Goal: Information Seeking & Learning: Learn about a topic

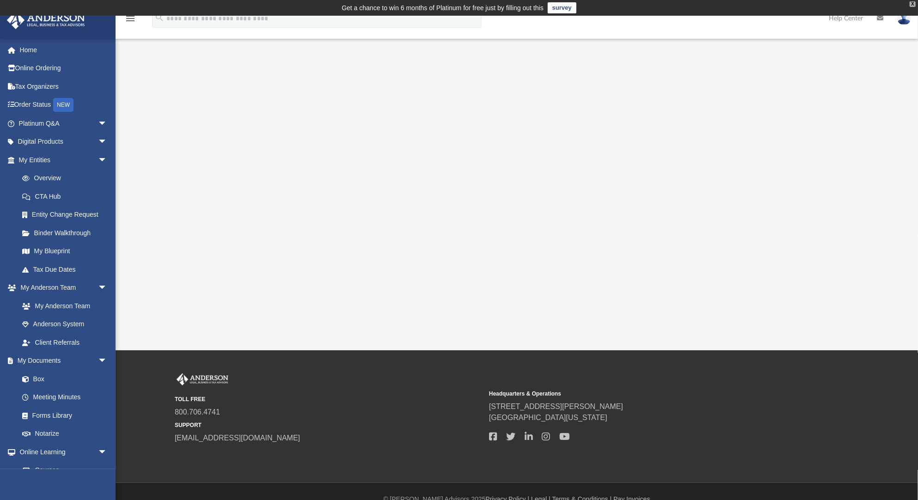
click at [915, 2] on div "X" at bounding box center [913, 4] width 6 height 6
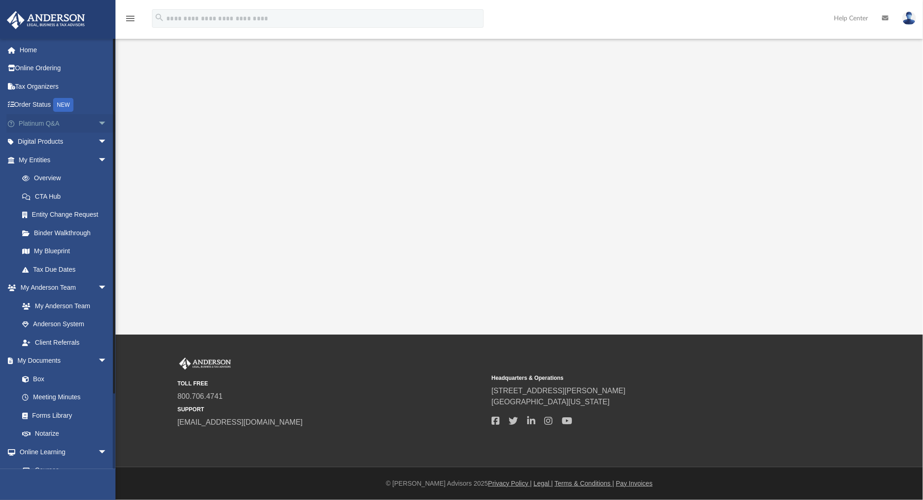
click at [86, 120] on link "Platinum Q&A arrow_drop_down" at bounding box center [63, 123] width 115 height 18
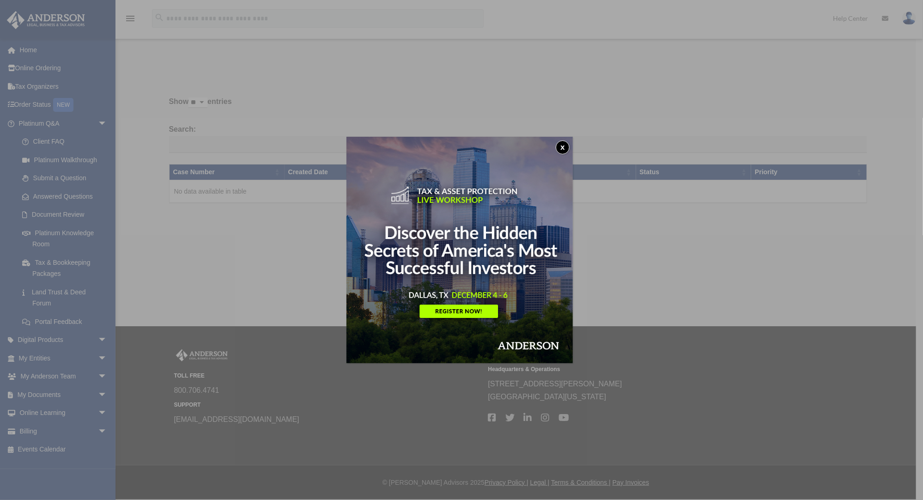
click at [562, 142] on button "x" at bounding box center [563, 148] width 14 height 14
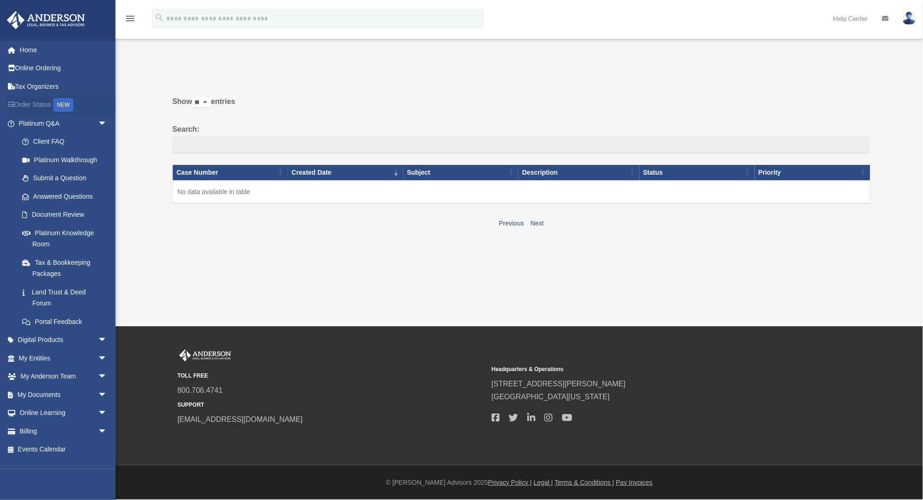
click at [62, 108] on div "NEW" at bounding box center [63, 105] width 20 height 14
click at [45, 110] on link "Order Status NEW" at bounding box center [63, 105] width 115 height 19
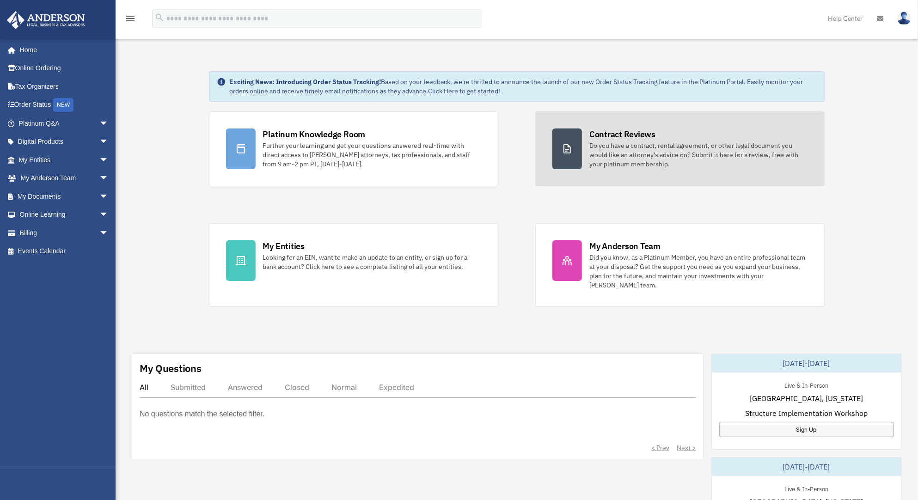
click at [611, 137] on div "Contract Reviews" at bounding box center [622, 134] width 66 height 12
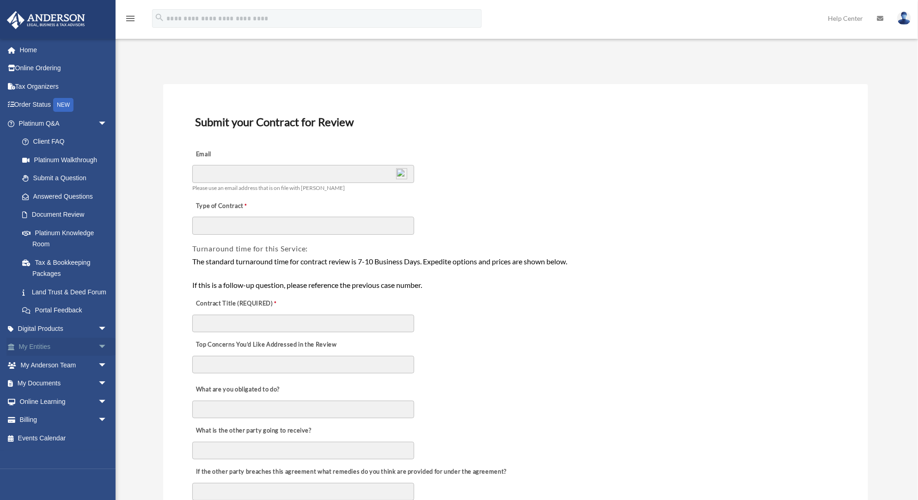
click at [98, 357] on span "arrow_drop_down" at bounding box center [107, 347] width 18 height 19
click at [59, 374] on link "Overview" at bounding box center [67, 365] width 108 height 18
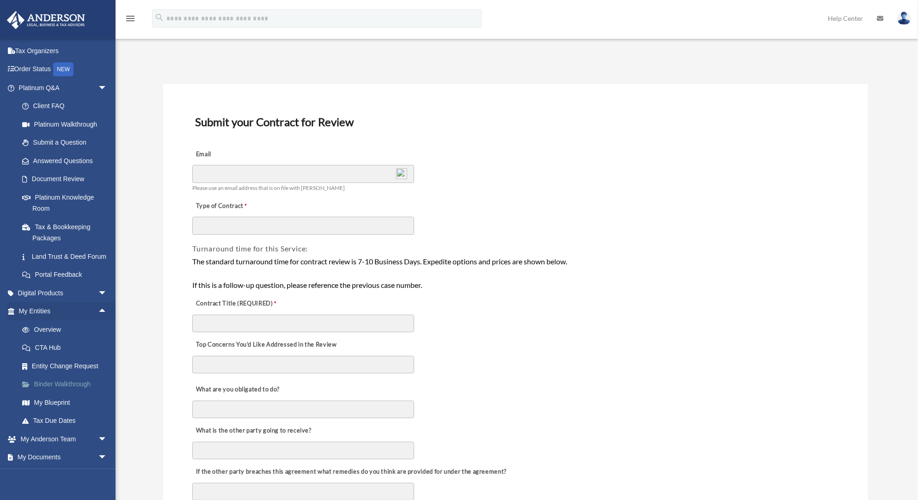
scroll to position [37, 0]
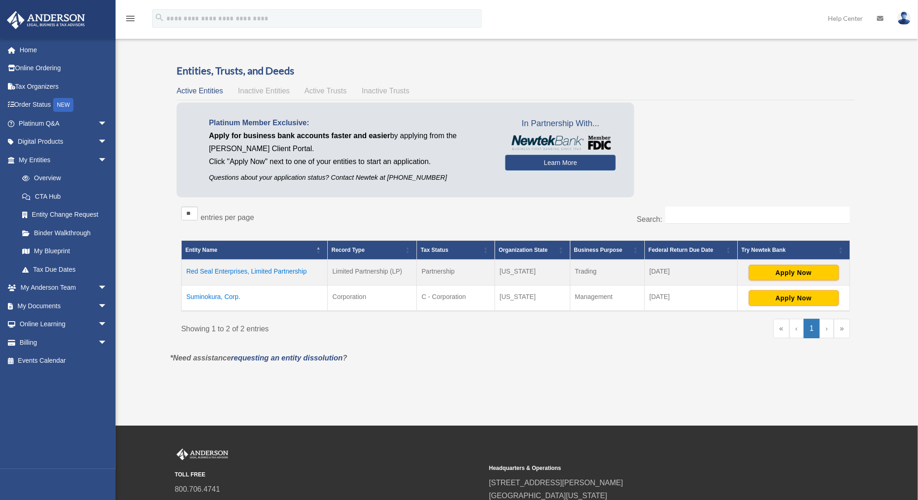
click at [244, 270] on td "Red Seal Enterprises, Limited Partnership" at bounding box center [255, 273] width 146 height 26
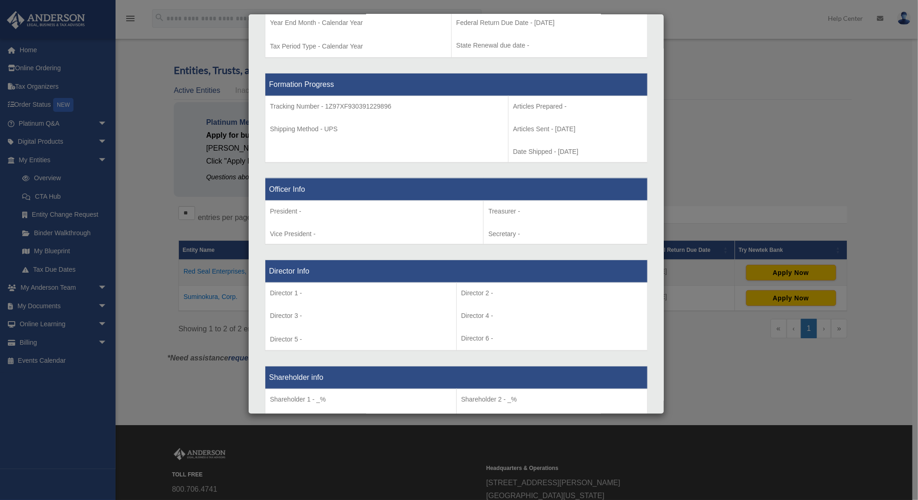
scroll to position [424, 0]
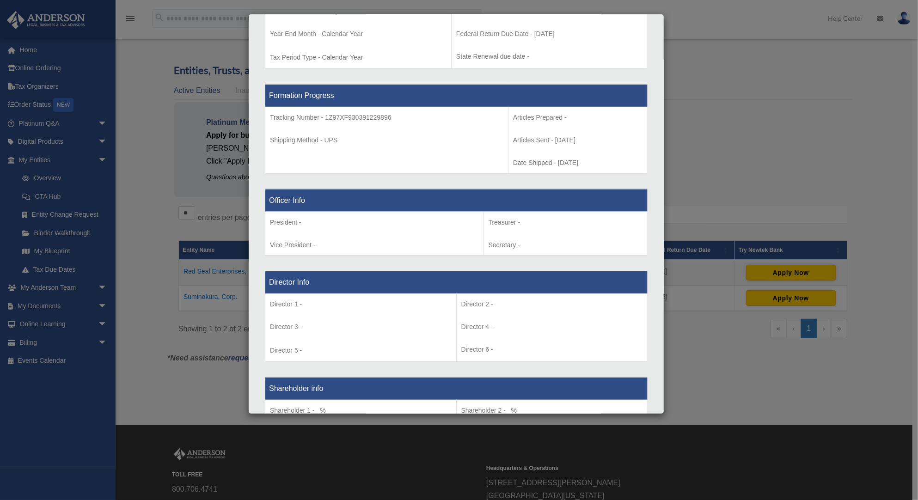
click at [214, 279] on div "Details × Articles Sent Organizational Date" at bounding box center [459, 250] width 918 height 500
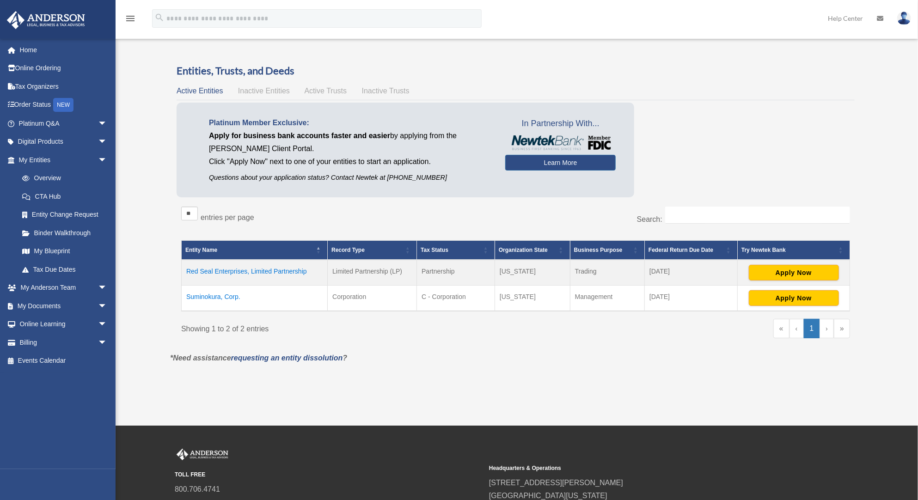
click at [244, 268] on td "Red Seal Enterprises, Limited Partnership" at bounding box center [255, 273] width 146 height 26
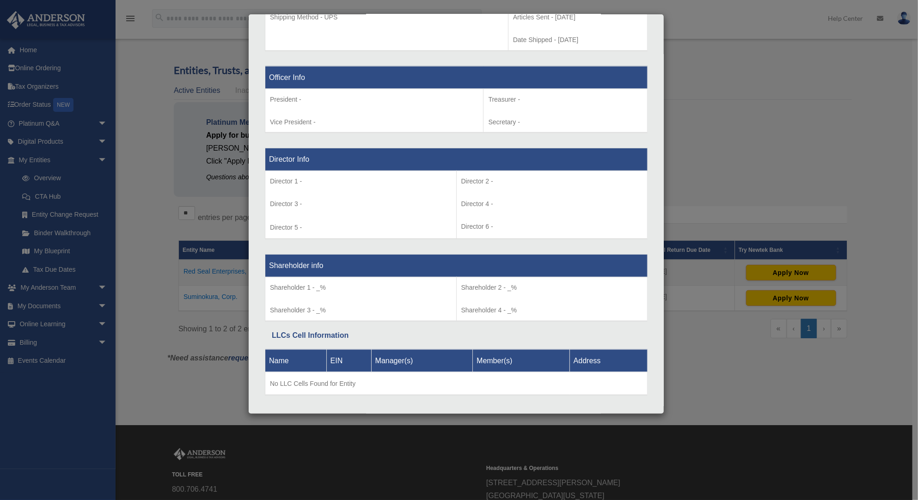
scroll to position [555, 0]
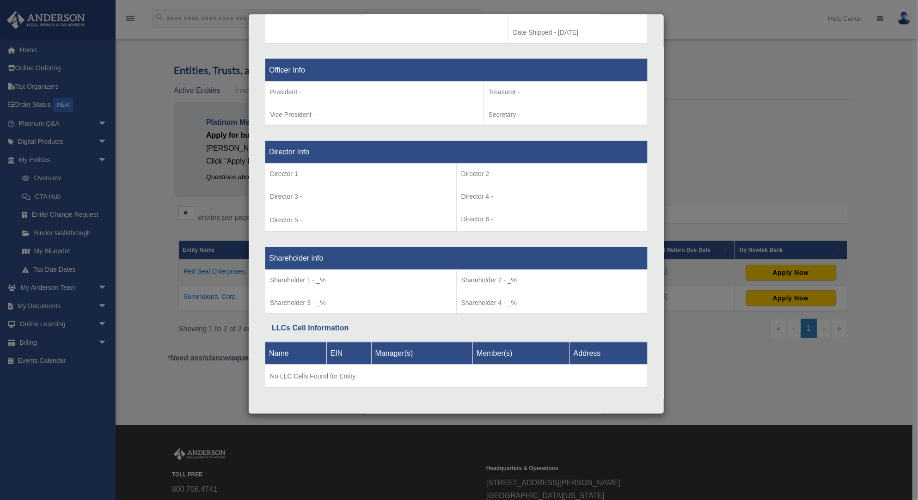
click at [185, 273] on div "Details × Articles Sent Organizational Date" at bounding box center [459, 250] width 918 height 500
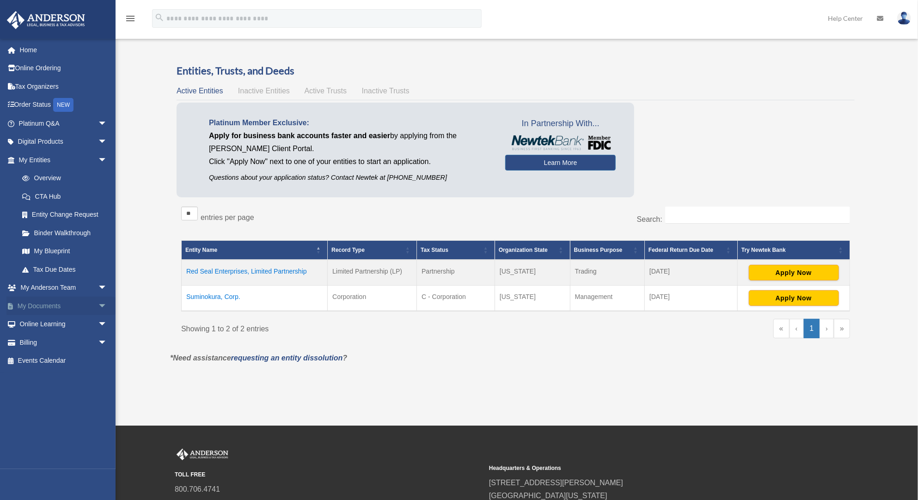
click at [98, 306] on span "arrow_drop_down" at bounding box center [107, 306] width 18 height 19
click at [67, 323] on link "Box" at bounding box center [67, 324] width 108 height 18
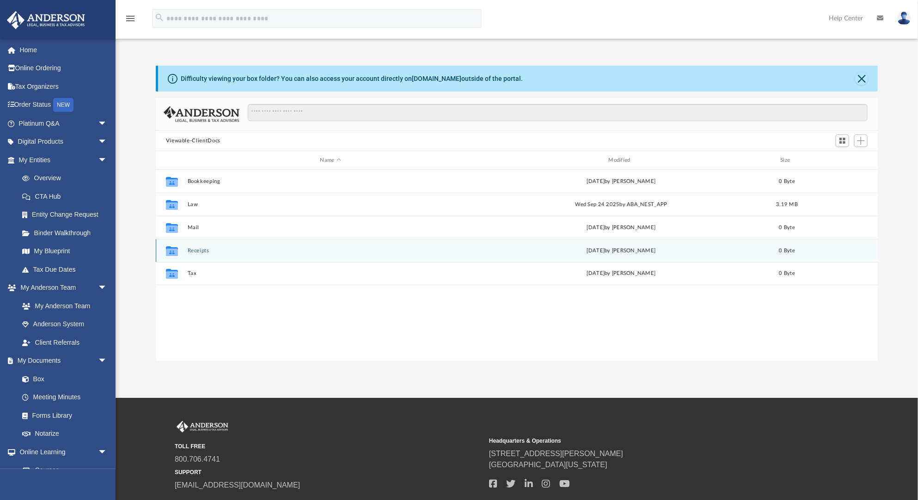
scroll to position [204, 717]
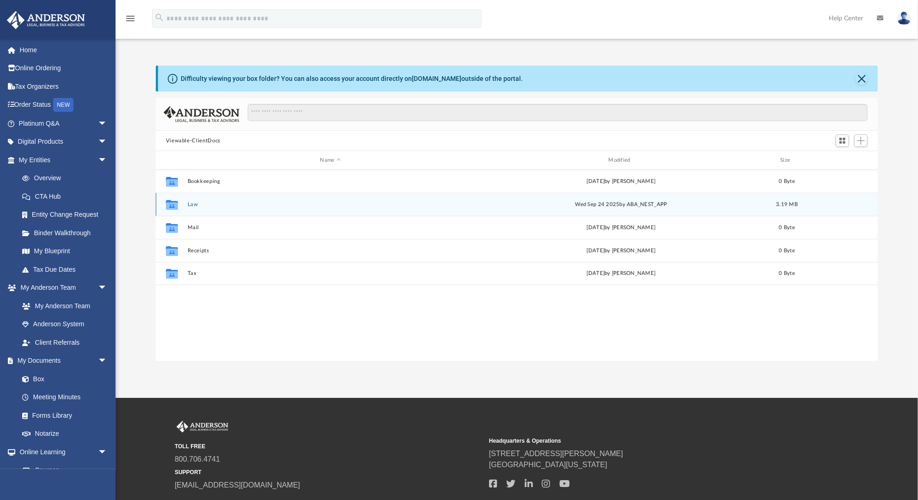
click at [200, 199] on div "Collaborated Folder Law [DATE] by ABA_NEST_APP 3.19 MB" at bounding box center [517, 204] width 722 height 23
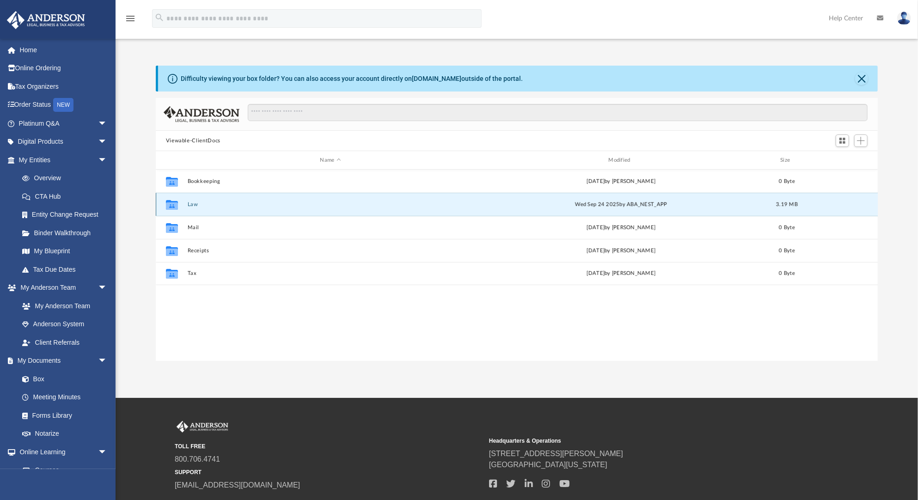
click at [194, 205] on button "Law" at bounding box center [330, 205] width 287 height 6
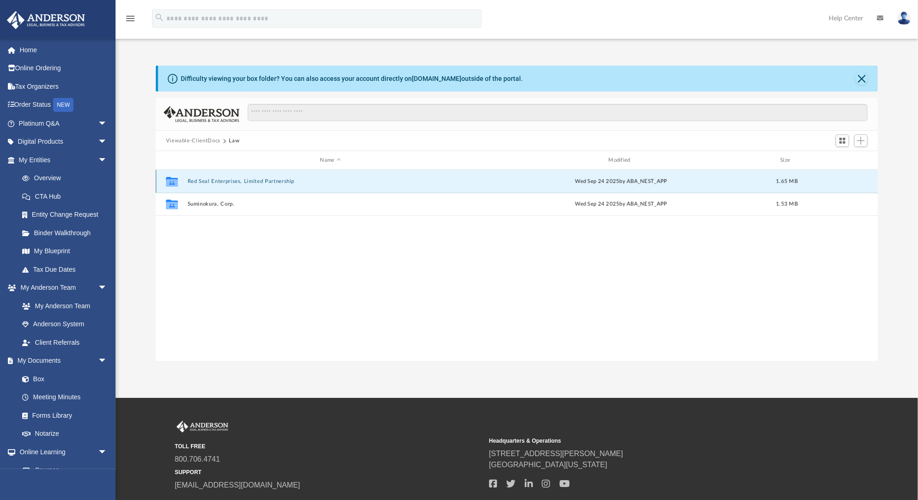
click at [214, 179] on button "Red Seal Enterprises, Limited Partnership" at bounding box center [330, 181] width 287 height 6
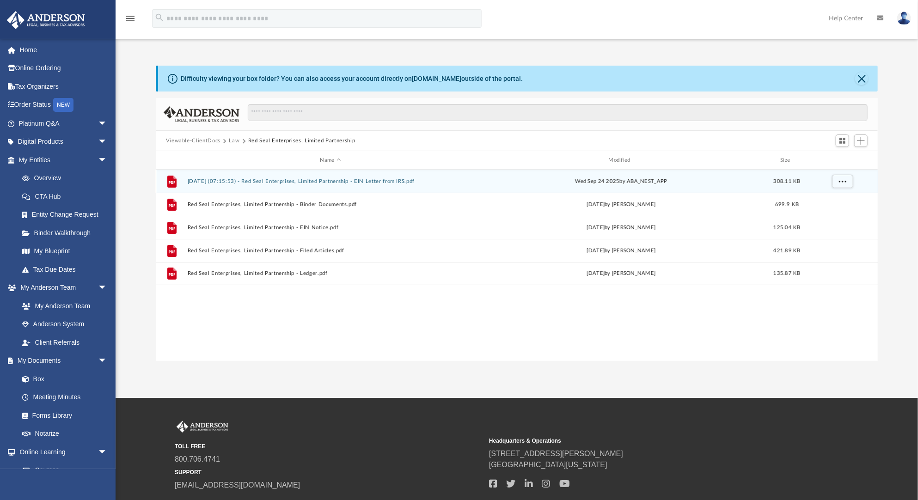
click at [288, 183] on button "[DATE] (07:15:53) - Red Seal Enterprises, Limited Partnership - EIN Letter from…" at bounding box center [330, 181] width 287 height 6
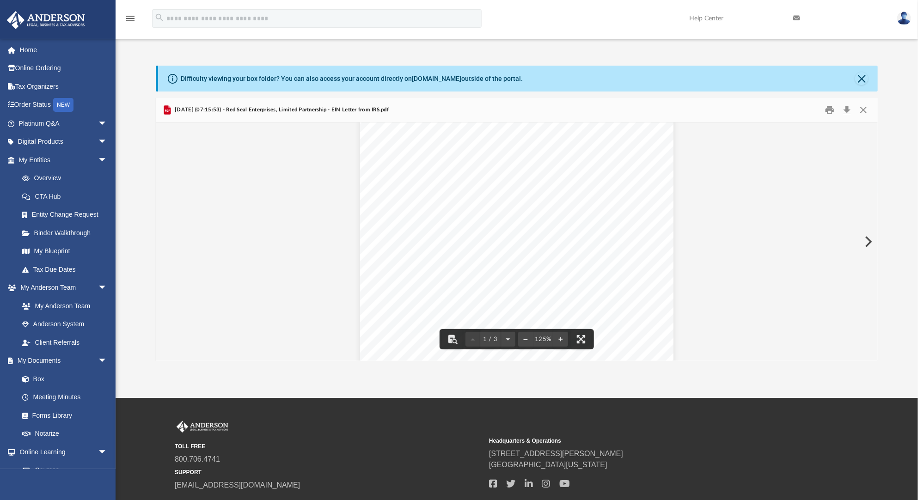
scroll to position [475, 0]
click at [859, 110] on button "Close" at bounding box center [863, 110] width 17 height 14
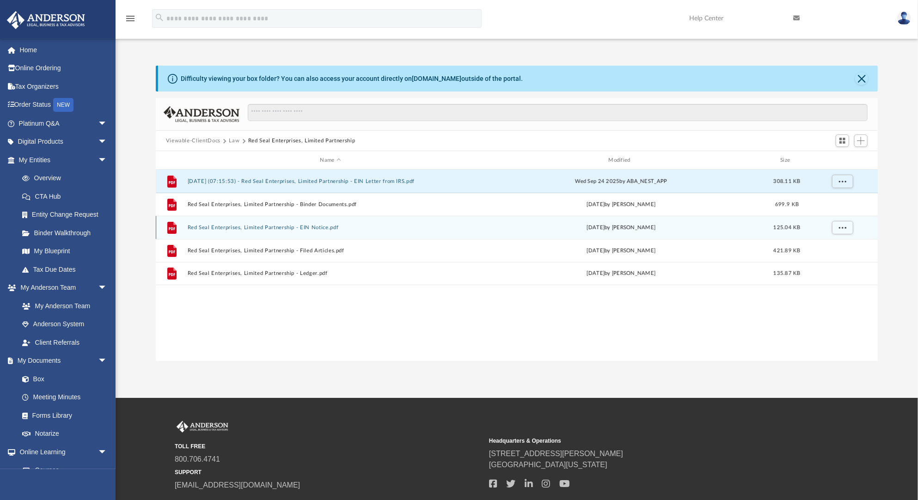
click at [318, 221] on div "File Red Seal Enterprises, Limited Partnership - EIN Notice.pdf [DATE] by [PERS…" at bounding box center [517, 227] width 722 height 23
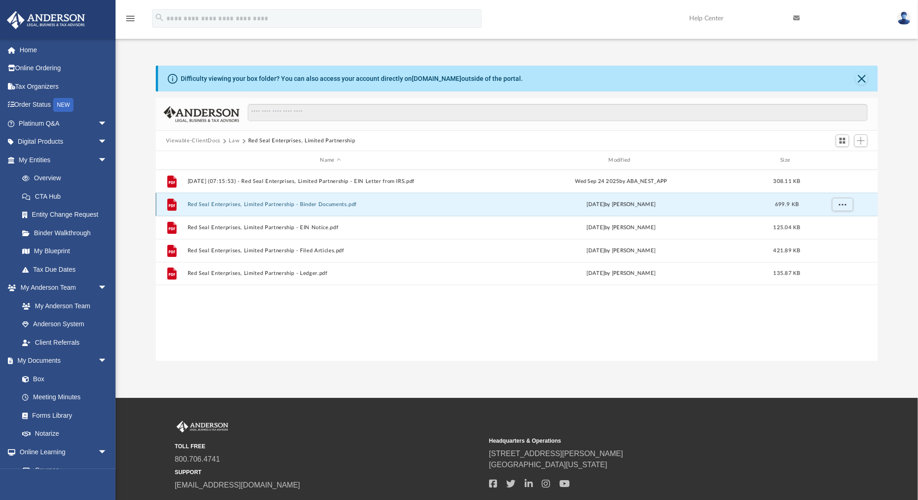
click at [316, 205] on button "Red Seal Enterprises, Limited Partnership - Binder Documents.pdf" at bounding box center [330, 205] width 287 height 6
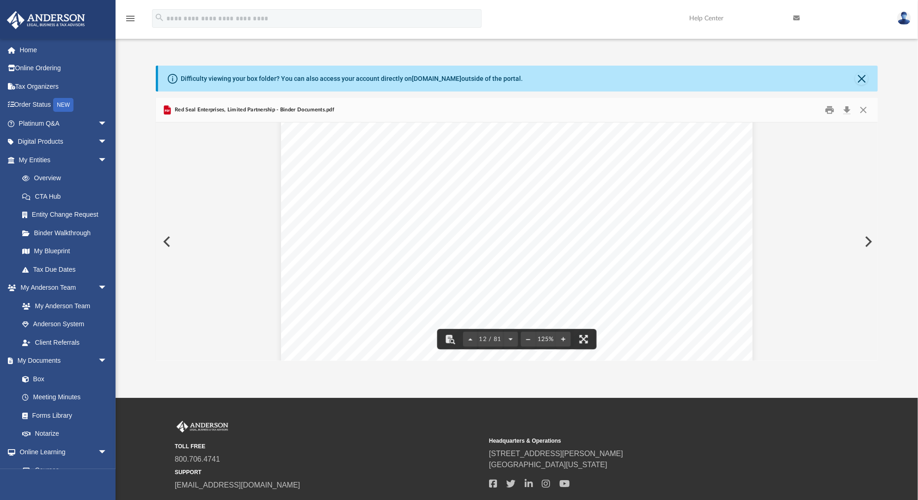
scroll to position [6914, 0]
click at [864, 114] on button "Close" at bounding box center [863, 110] width 17 height 14
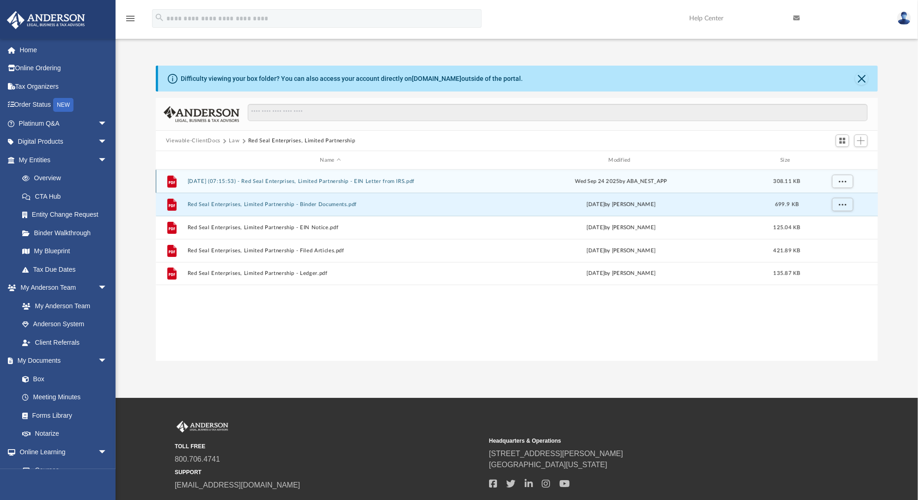
click at [294, 183] on button "[DATE] (07:15:53) - Red Seal Enterprises, Limited Partnership - EIN Letter from…" at bounding box center [330, 181] width 287 height 6
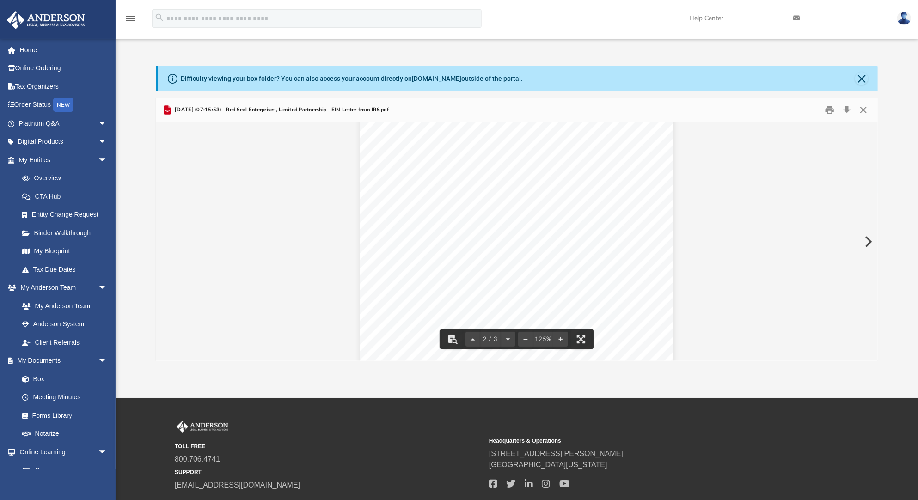
scroll to position [475, 0]
click at [869, 105] on button "Close" at bounding box center [863, 110] width 17 height 14
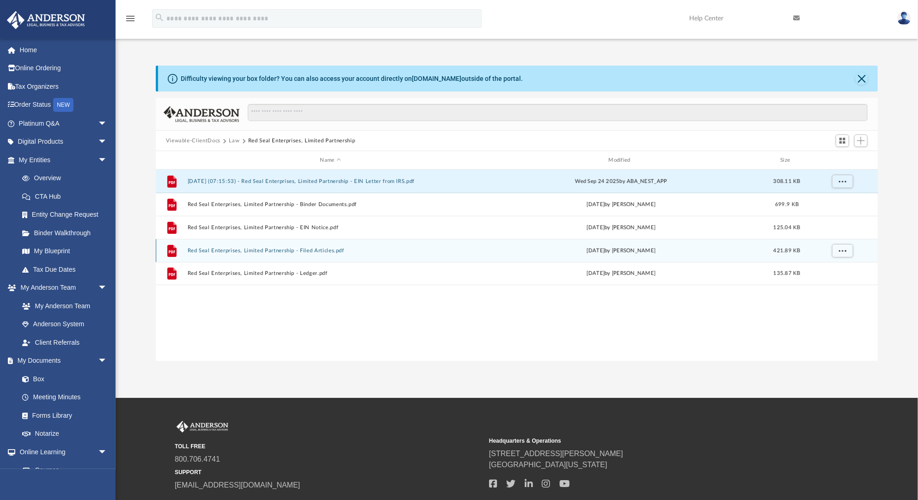
click at [320, 253] on button "Red Seal Enterprises, Limited Partnership - Filed Articles.pdf" at bounding box center [330, 251] width 287 height 6
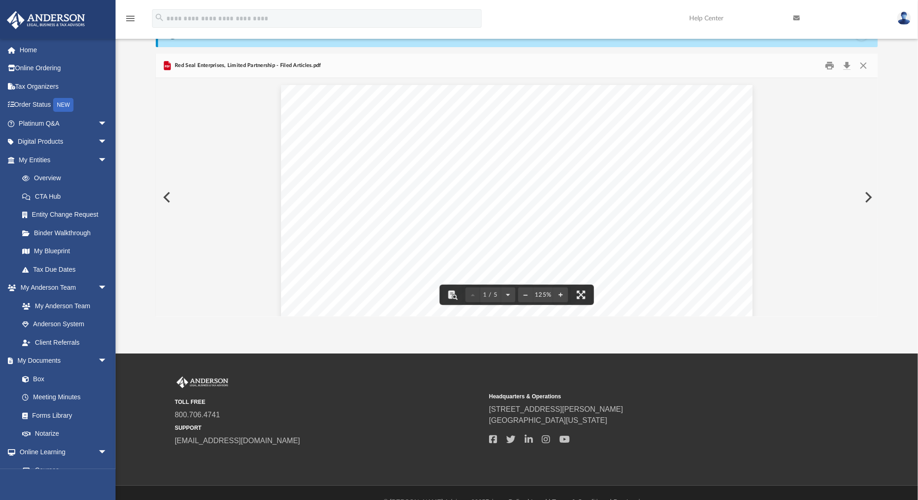
scroll to position [0, 0]
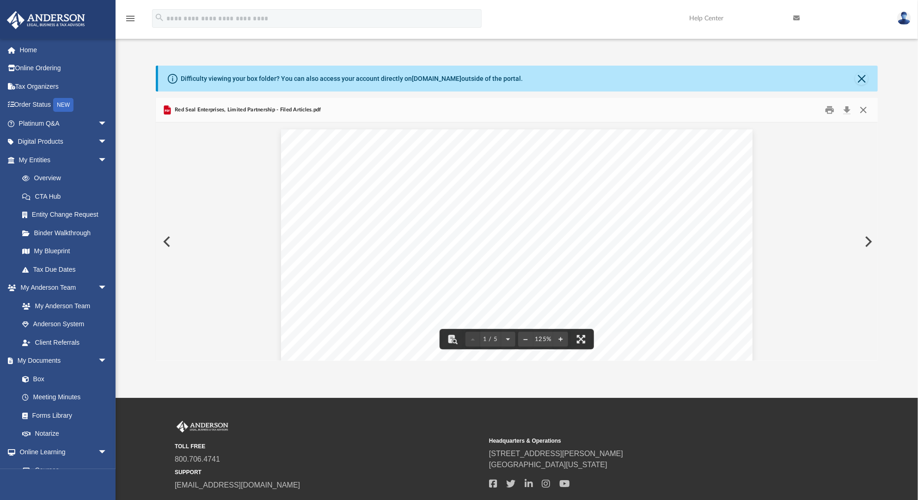
click at [865, 105] on button "Close" at bounding box center [863, 110] width 17 height 14
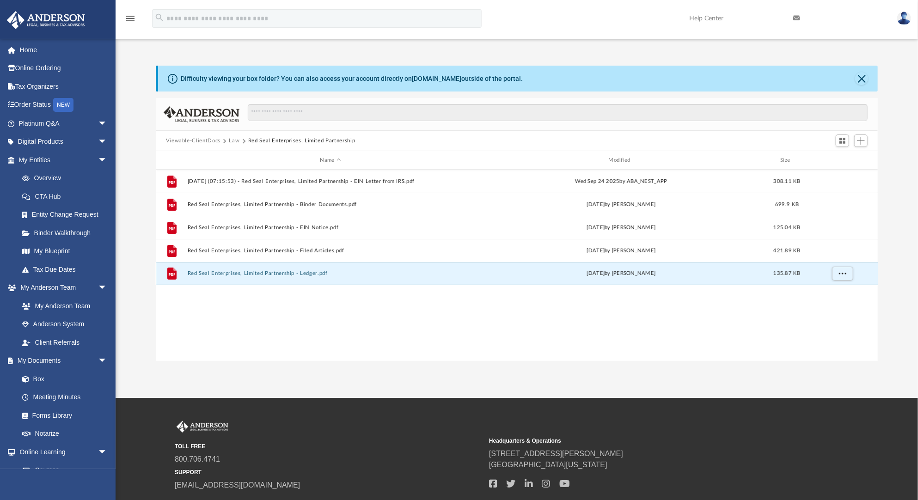
click at [307, 270] on button "Red Seal Enterprises, Limited Partnership - Ledger.pdf" at bounding box center [330, 273] width 287 height 6
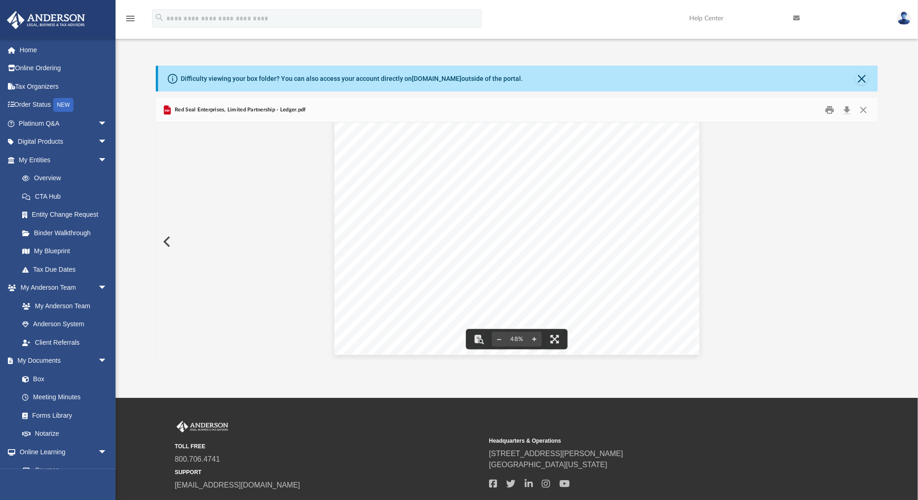
scroll to position [11, 0]
click at [865, 104] on button "Close" at bounding box center [863, 110] width 17 height 14
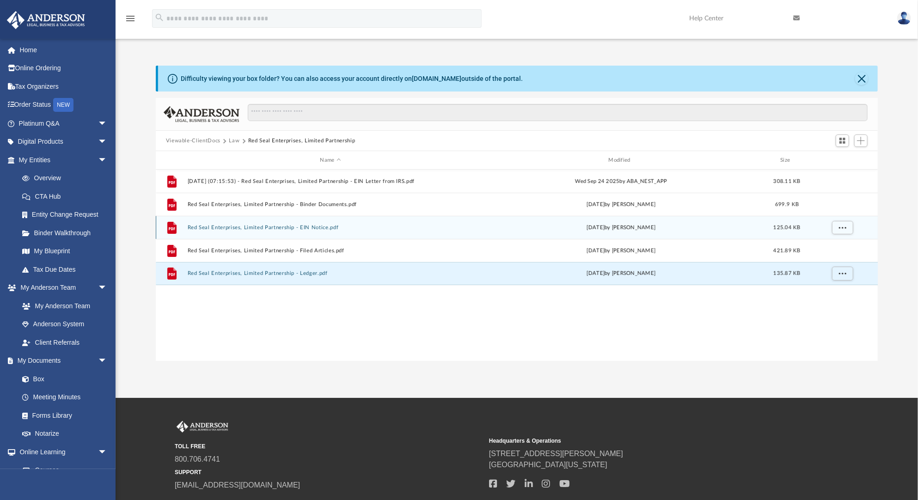
click at [294, 233] on div "File Red Seal Enterprises, Limited Partnership - EIN Notice.pdf [DATE] by [PERS…" at bounding box center [517, 227] width 722 height 23
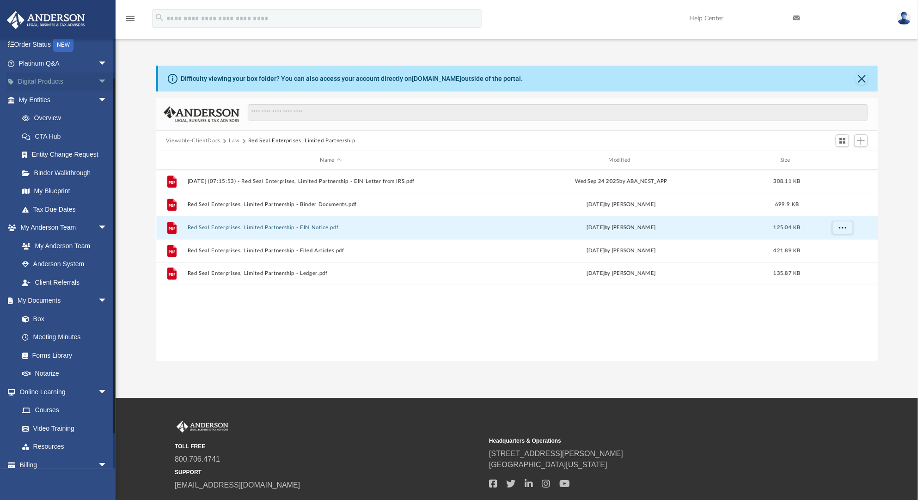
scroll to position [0, 0]
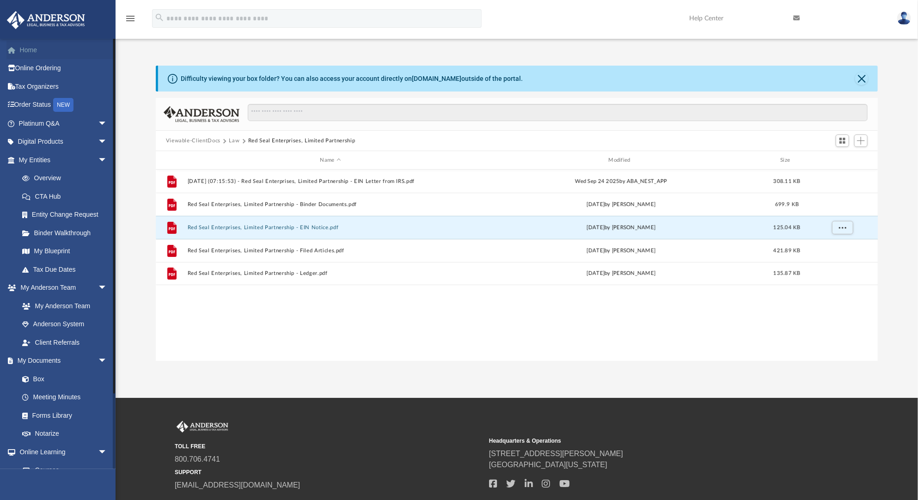
click at [48, 52] on link "Home" at bounding box center [63, 50] width 115 height 18
